Goal: Task Accomplishment & Management: Manage account settings

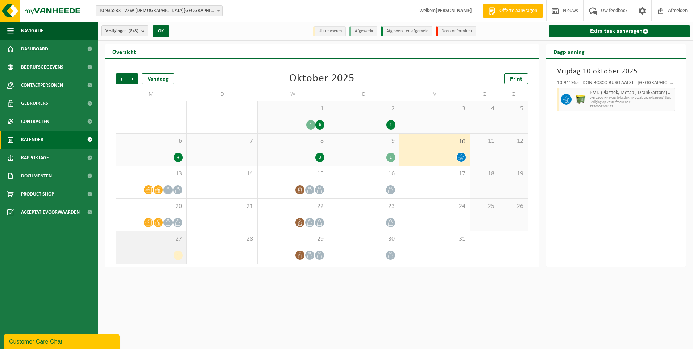
click at [134, 250] on div "27 5" at bounding box center [151, 247] width 70 height 32
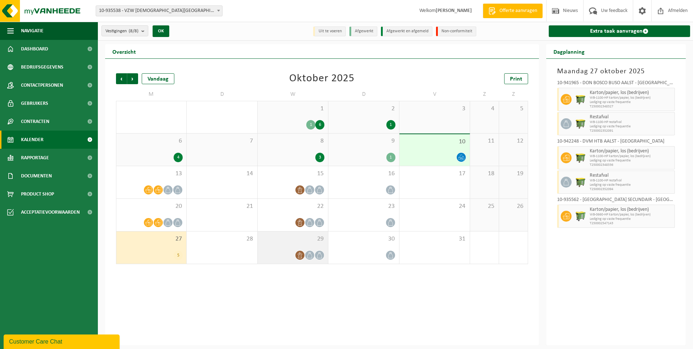
click at [276, 245] on div "29" at bounding box center [293, 247] width 70 height 32
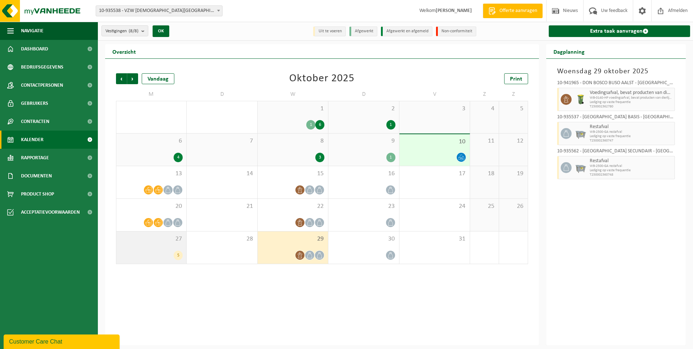
click at [148, 244] on div "27 5" at bounding box center [151, 247] width 70 height 32
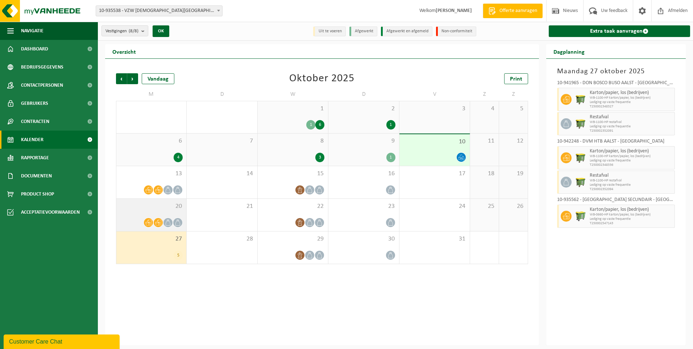
click at [136, 211] on div "20" at bounding box center [151, 215] width 70 height 32
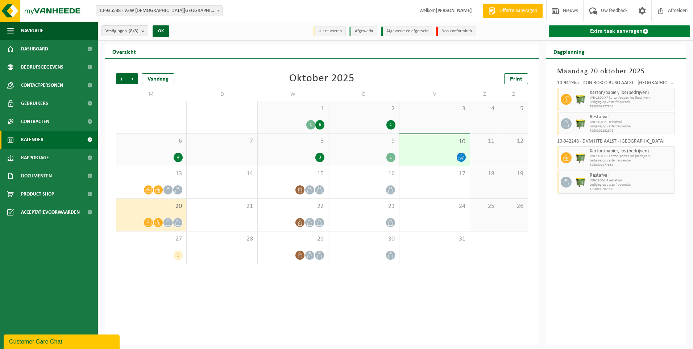
click at [616, 31] on link "Extra taak aanvragen" at bounding box center [620, 31] width 142 height 12
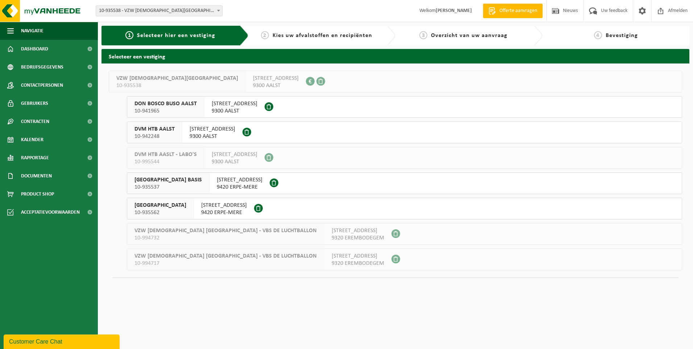
click at [179, 210] on span "10-935562" at bounding box center [160, 212] width 52 height 7
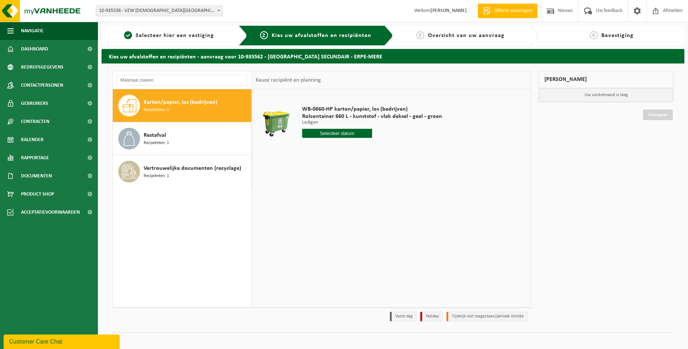
click at [335, 132] on input "text" at bounding box center [337, 133] width 70 height 9
click at [308, 208] on div "20" at bounding box center [308, 209] width 13 height 12
type input "Van 2025-10-20"
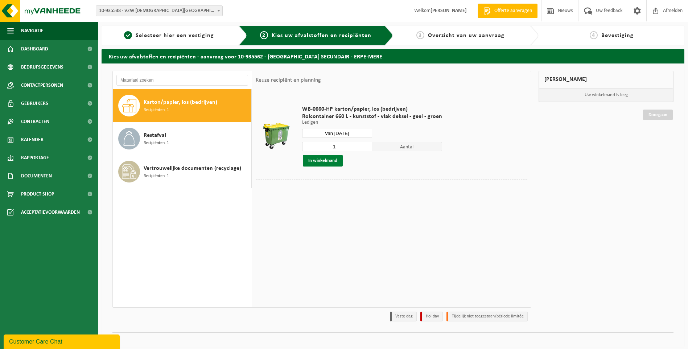
click at [334, 160] on button "In winkelmand" at bounding box center [323, 161] width 40 height 12
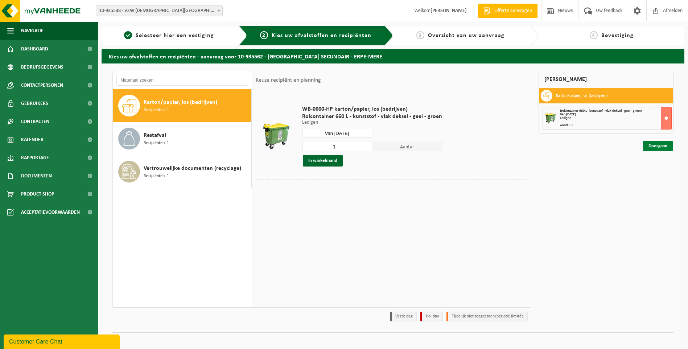
click at [659, 145] on link "Doorgaan" at bounding box center [658, 146] width 30 height 11
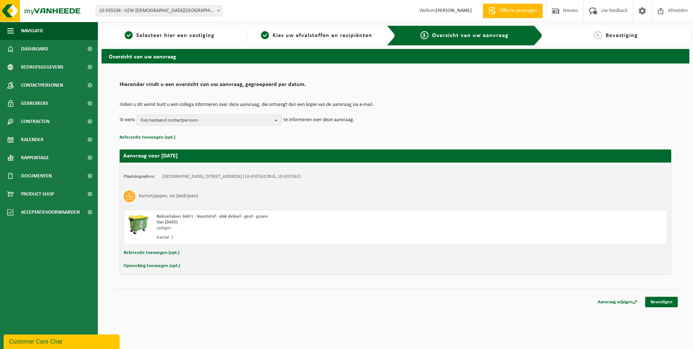
click at [279, 118] on b "button" at bounding box center [278, 120] width 7 height 10
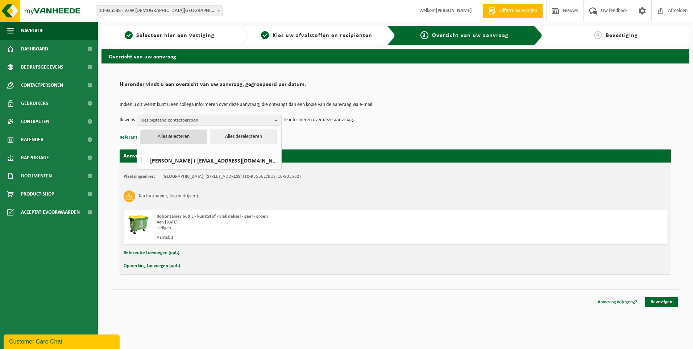
click at [164, 138] on button "Alles selecteren" at bounding box center [173, 136] width 67 height 15
checkbox input "true"
click at [663, 303] on link "Bevestigen" at bounding box center [661, 302] width 33 height 11
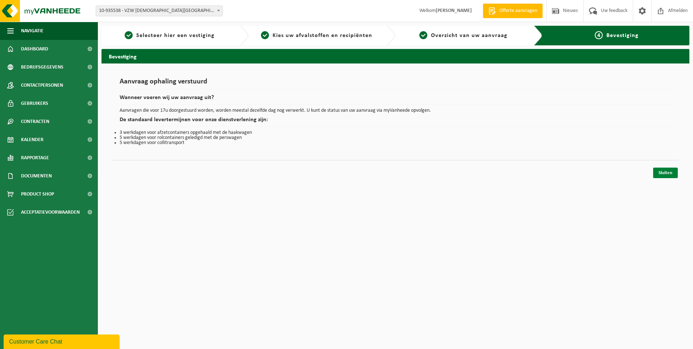
click at [662, 173] on link "Sluiten" at bounding box center [665, 172] width 25 height 11
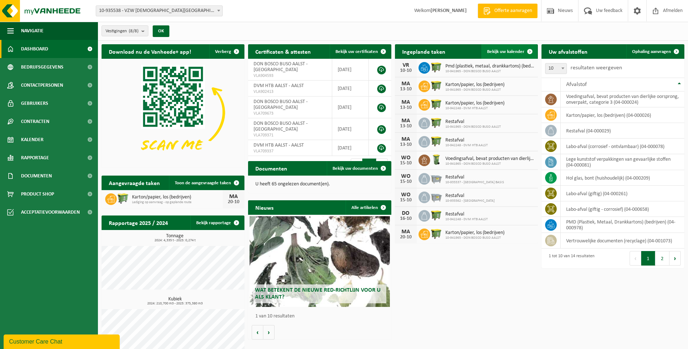
click at [502, 47] on link "Bekijk uw kalender" at bounding box center [509, 51] width 56 height 15
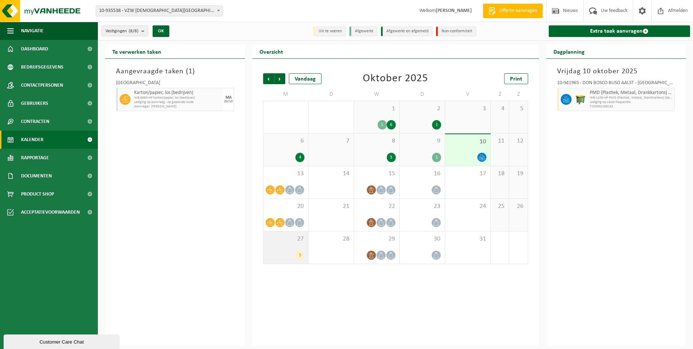
click at [283, 255] on div "5" at bounding box center [286, 254] width 38 height 9
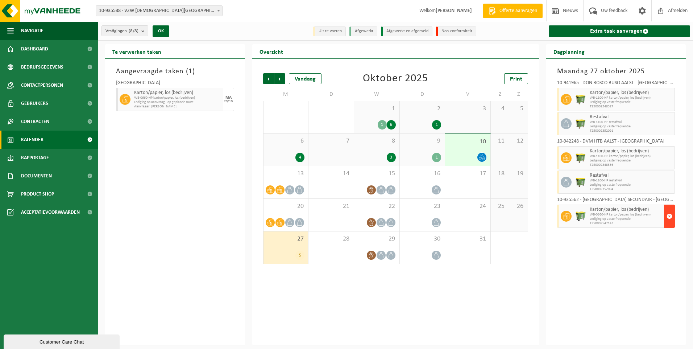
click at [671, 214] on span "button" at bounding box center [670, 216] width 6 height 15
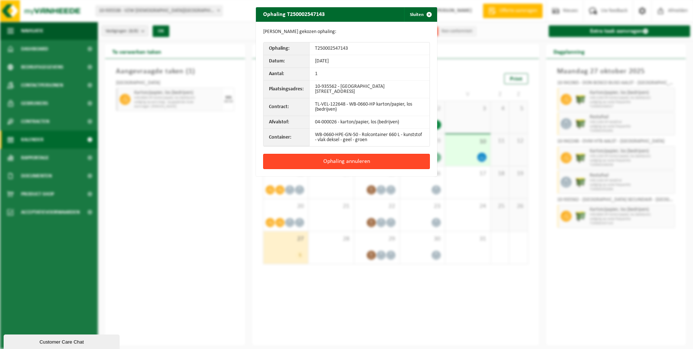
click at [344, 161] on button "Ophaling annuleren" at bounding box center [346, 161] width 167 height 15
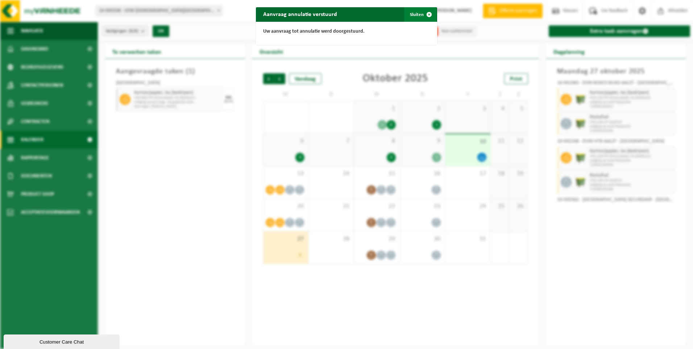
click at [418, 13] on button "Sluiten" at bounding box center [420, 14] width 32 height 15
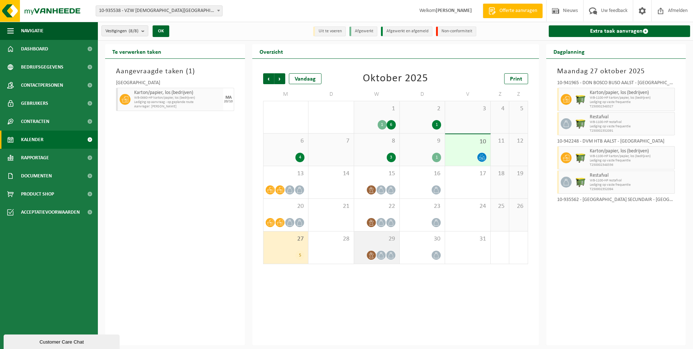
click at [377, 248] on div "29" at bounding box center [376, 247] width 45 height 32
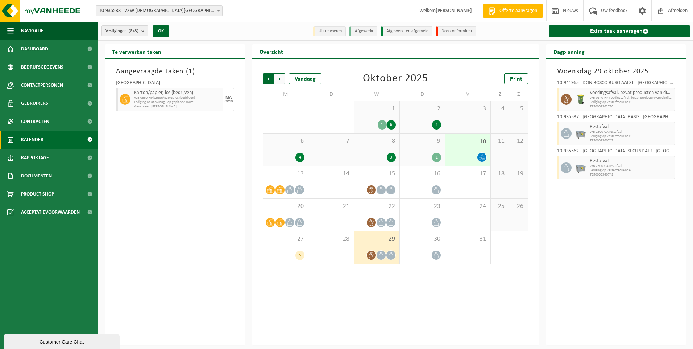
click at [277, 80] on span "Volgende" at bounding box center [279, 78] width 11 height 11
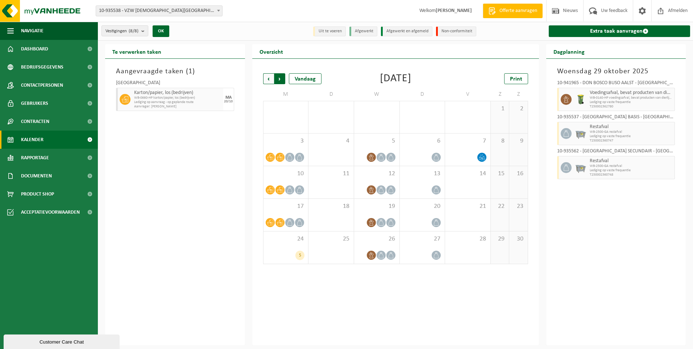
click at [270, 80] on span "Vorige" at bounding box center [268, 78] width 11 height 11
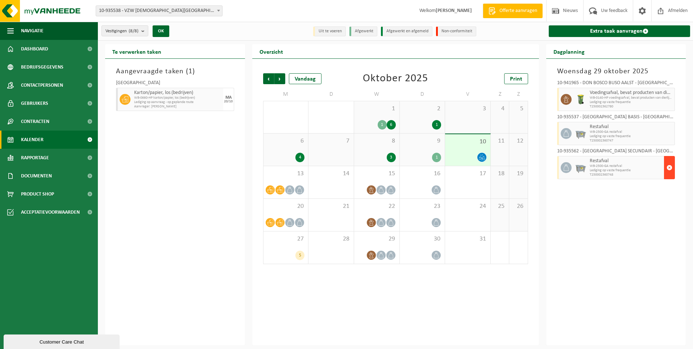
click at [672, 167] on span "button" at bounding box center [670, 167] width 6 height 15
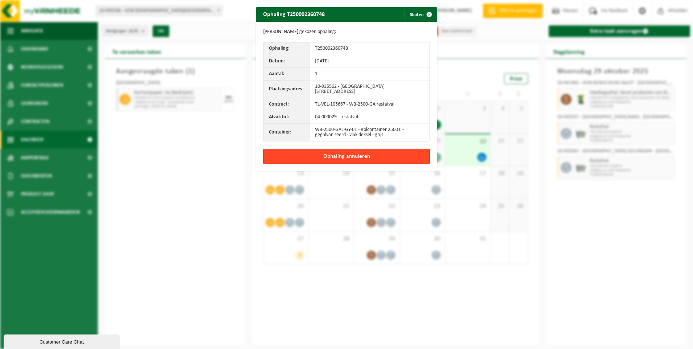
click at [348, 152] on button "Ophaling annuleren" at bounding box center [346, 156] width 167 height 15
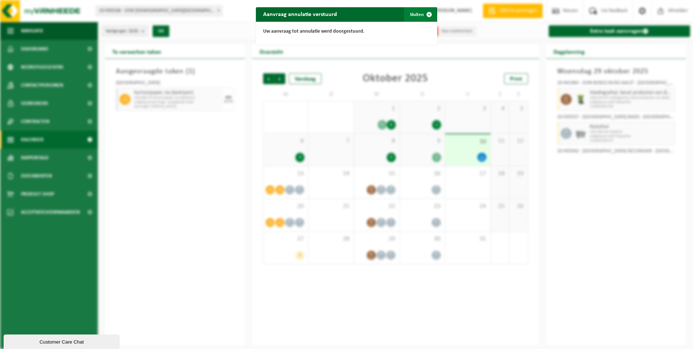
click at [411, 13] on button "Sluiten" at bounding box center [420, 14] width 32 height 15
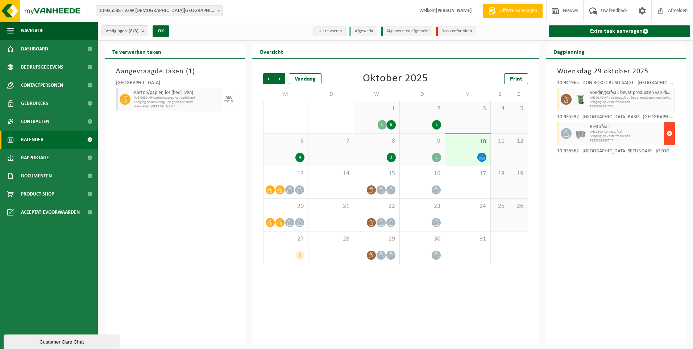
click at [670, 134] on span "button" at bounding box center [670, 133] width 6 height 15
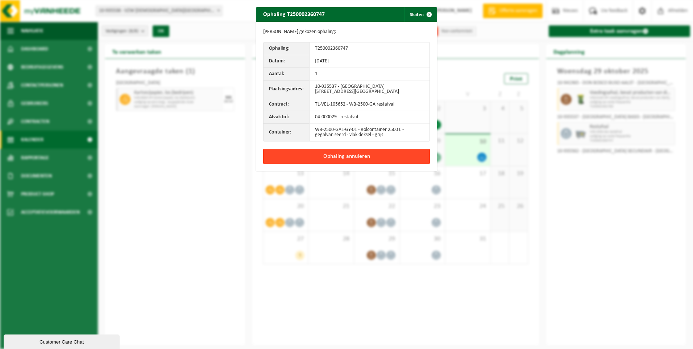
click at [332, 158] on button "Ophaling annuleren" at bounding box center [346, 156] width 167 height 15
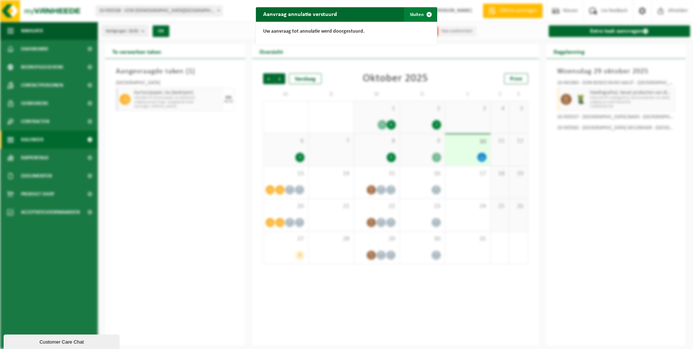
click at [412, 15] on button "Sluiten" at bounding box center [420, 14] width 32 height 15
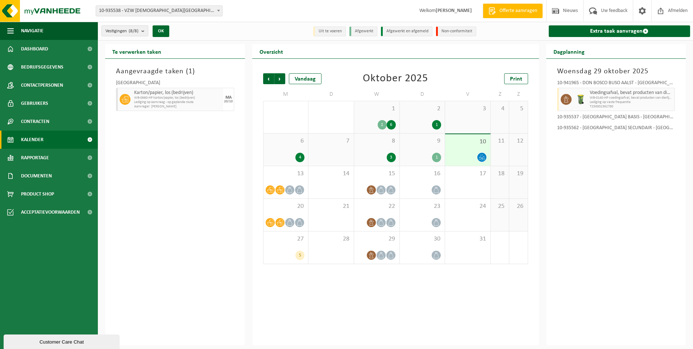
click at [643, 194] on div "[DATE] 10-941965 - DON BOSCO BUSO AALST - AALST Voedingsafval, bevat producten …" at bounding box center [616, 202] width 140 height 286
click at [282, 78] on span "Volgende" at bounding box center [279, 78] width 11 height 11
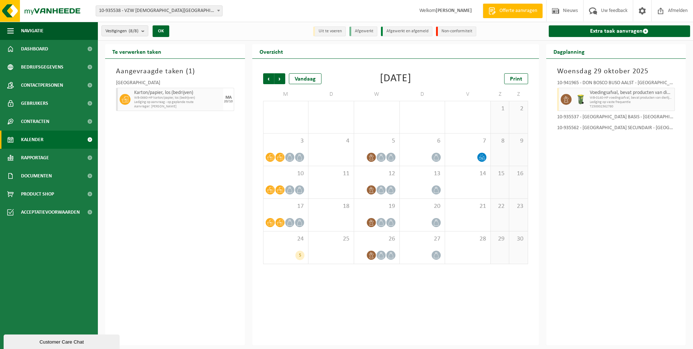
click at [282, 78] on span "Volgende" at bounding box center [279, 78] width 11 height 11
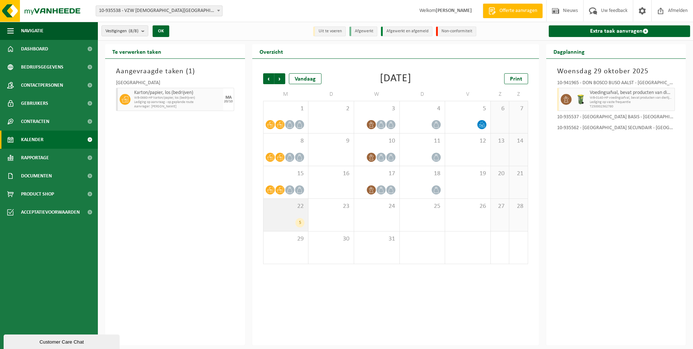
click at [273, 213] on div "22 5" at bounding box center [286, 215] width 45 height 32
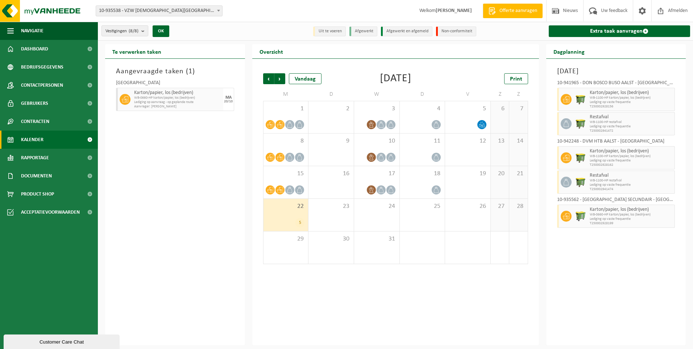
click at [191, 203] on div "Aangevraagde taken ( 1 ) [GEOGRAPHIC_DATA]/papier, los (bedrijven) WB-0660-HP k…" at bounding box center [175, 202] width 140 height 286
click at [673, 8] on span "Afmelden" at bounding box center [677, 10] width 23 height 21
